Goal: Communication & Community: Answer question/provide support

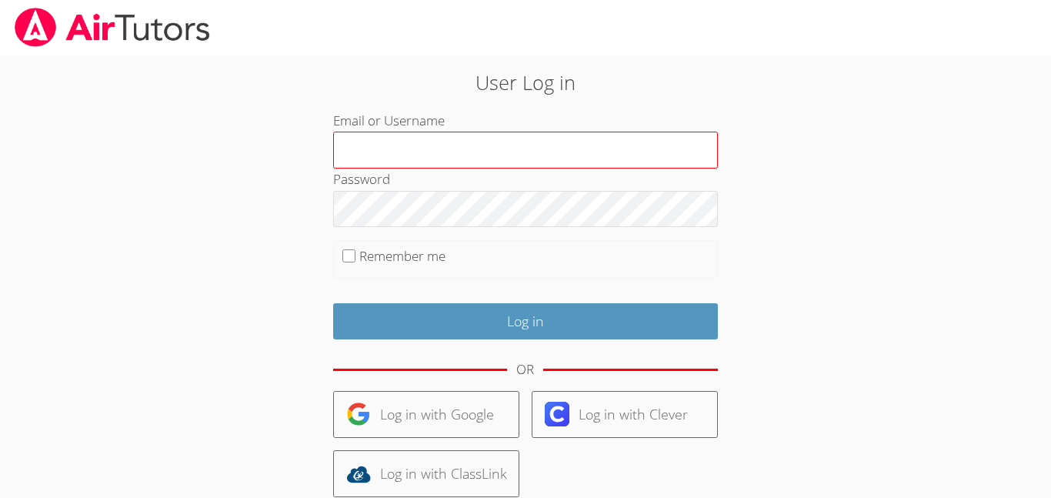
click at [424, 155] on input "Email or Username" at bounding box center [525, 150] width 385 height 37
type input "a.morgan3@lodiusd.org"
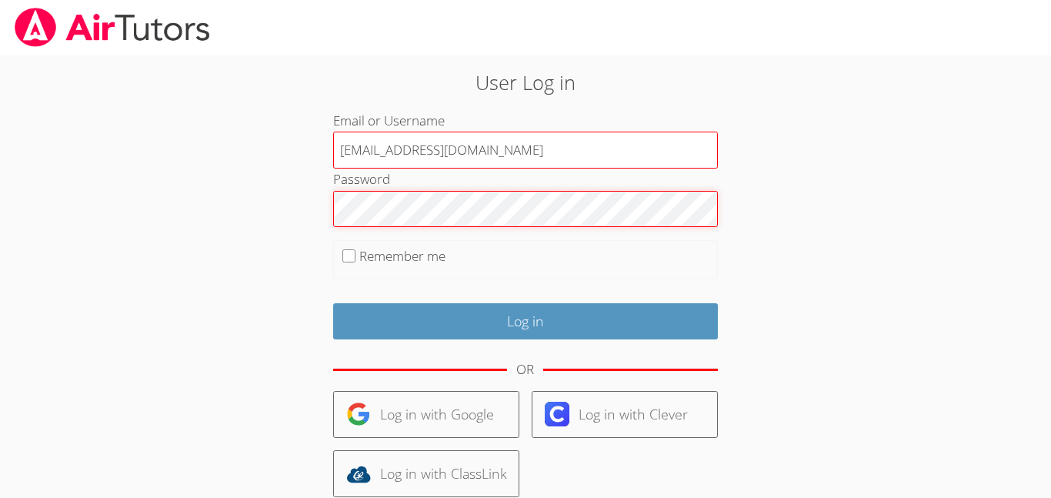
click at [333, 303] on input "Log in" at bounding box center [525, 321] width 385 height 36
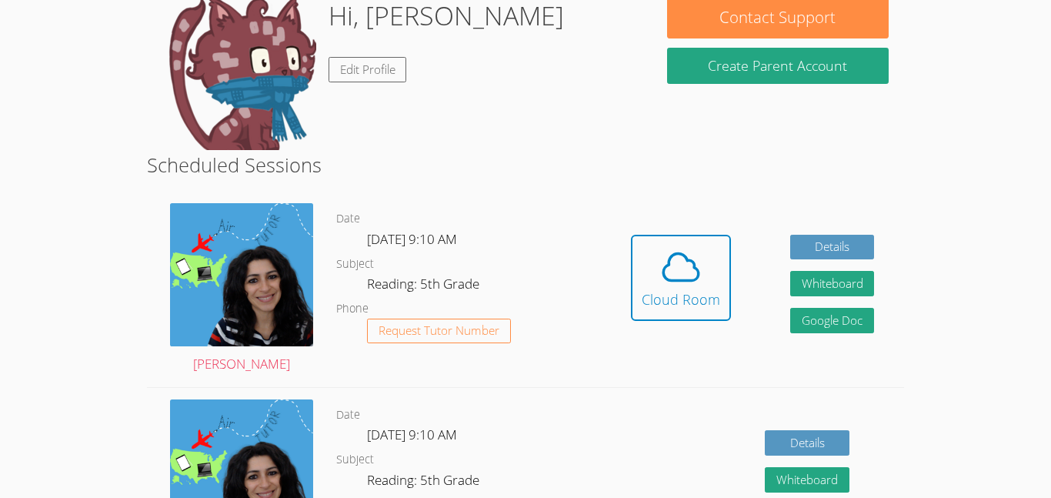
scroll to position [208, 0]
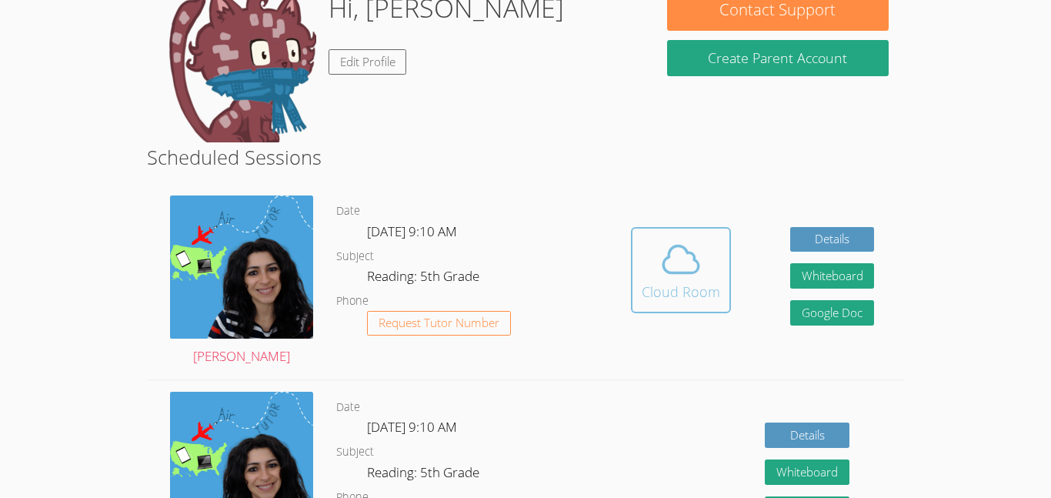
click at [681, 265] on icon at bounding box center [680, 259] width 43 height 43
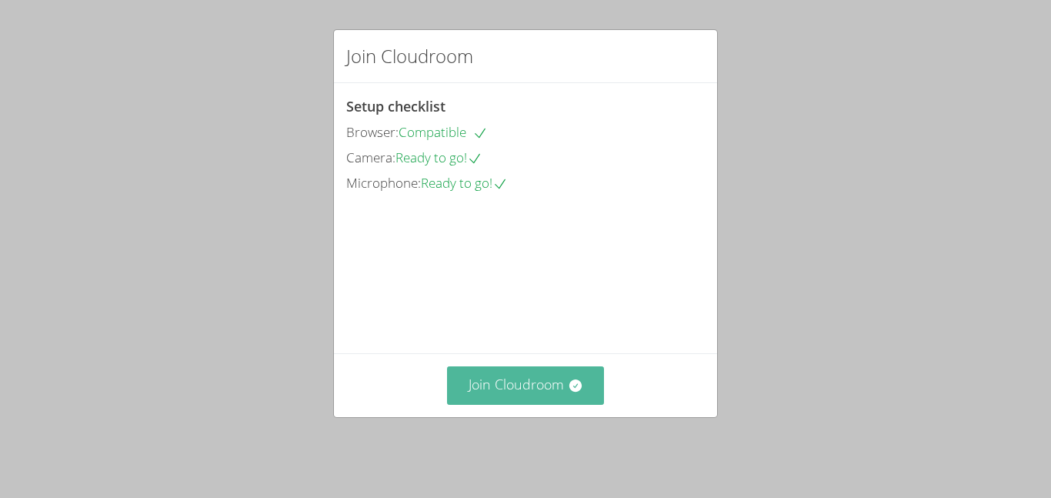
click at [540, 400] on button "Join Cloudroom" at bounding box center [526, 385] width 158 height 38
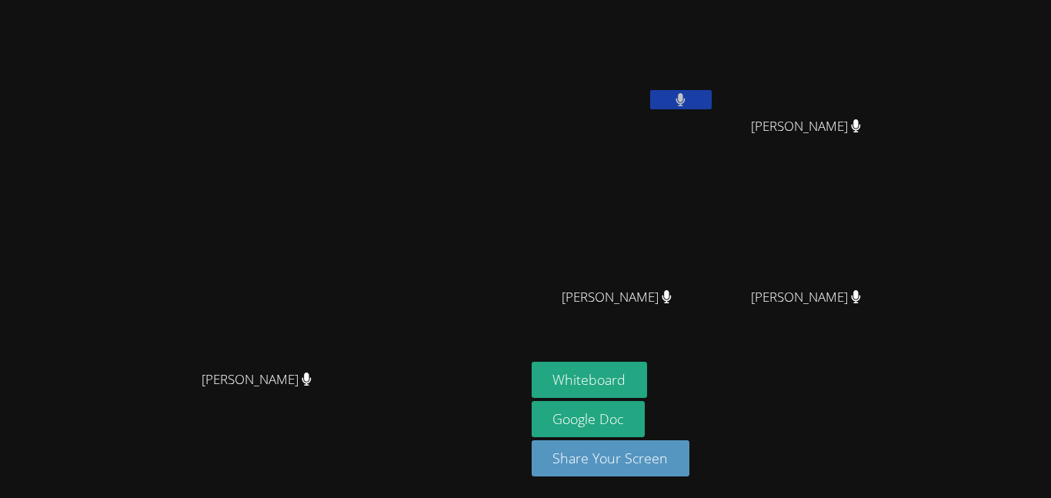
click at [865, 364] on aside "[PERSON_NAME] [PERSON_NAME] [PERSON_NAME] [PERSON_NAME] [PERSON_NAME] [PERSON_N…" at bounding box center [717, 249] width 385 height 498
click at [648, 366] on button "Whiteboard" at bounding box center [590, 380] width 116 height 36
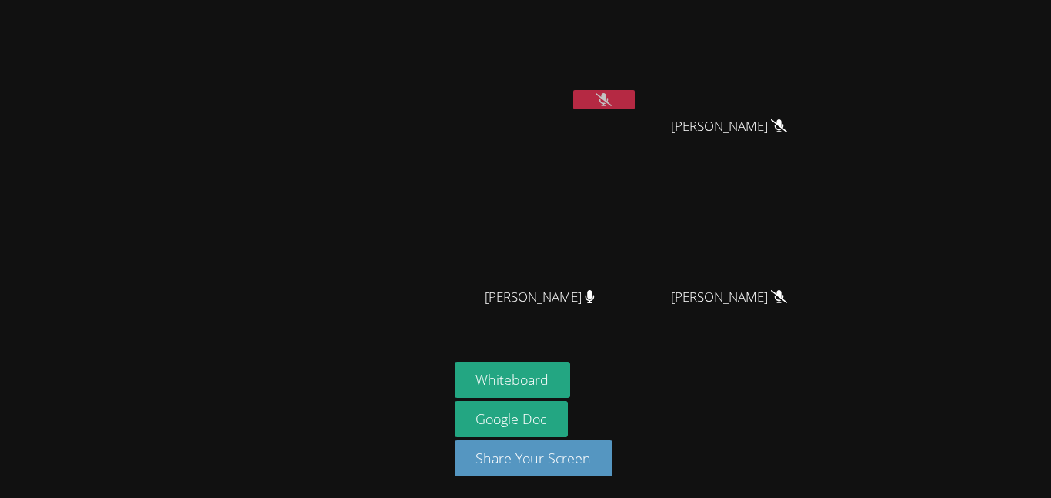
click at [614, 102] on button at bounding box center [604, 99] width 62 height 19
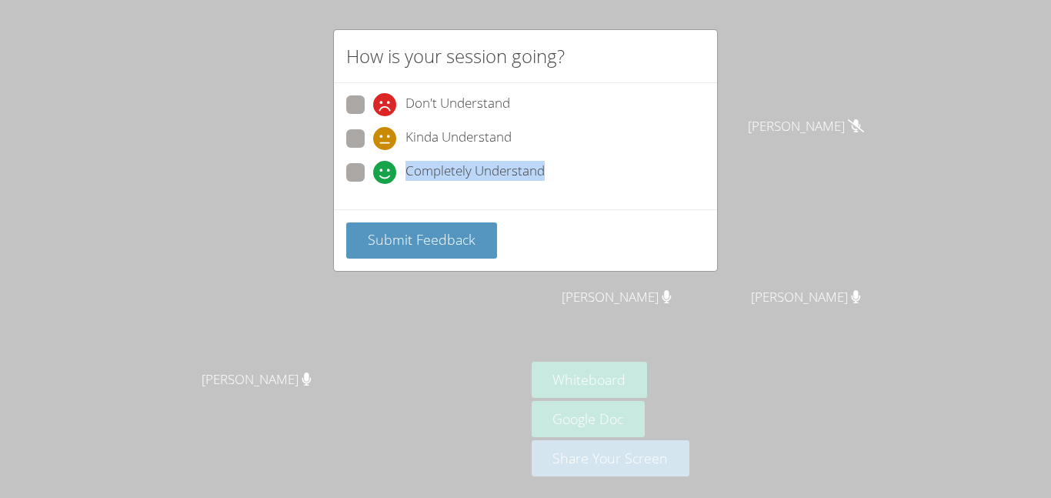
click at [364, 168] on label "Completely Understand" at bounding box center [445, 173] width 198 height 21
click at [373, 184] on span at bounding box center [373, 184] width 0 height 0
click at [373, 165] on input "Completely Understand" at bounding box center [379, 169] width 13 height 13
radio input "true"
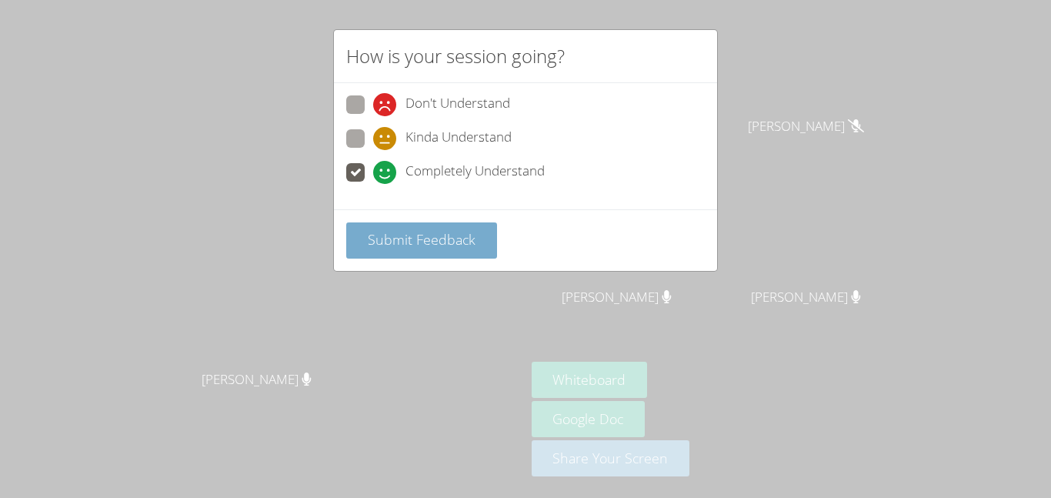
click at [393, 232] on span "Submit Feedback" at bounding box center [422, 239] width 108 height 18
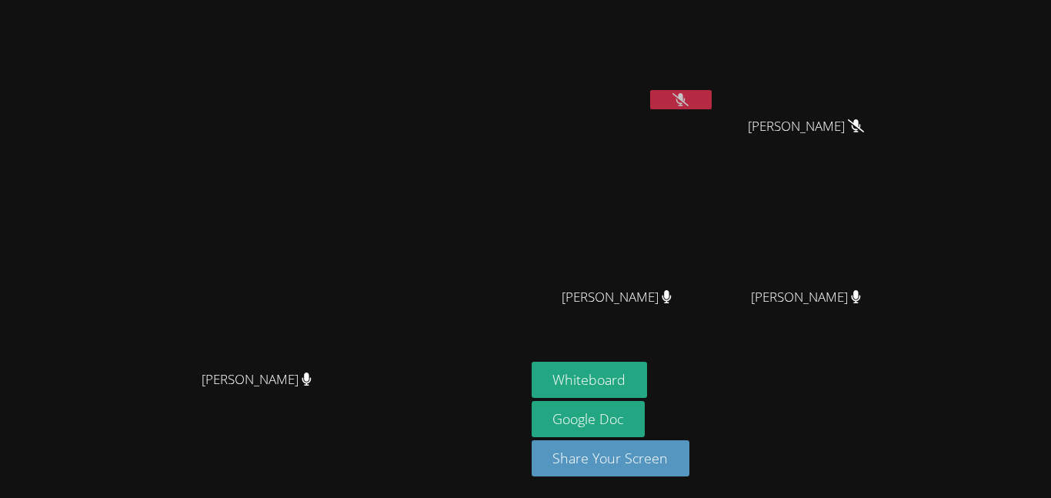
click at [711, 108] on button at bounding box center [681, 99] width 62 height 19
